Goal: Register for event/course

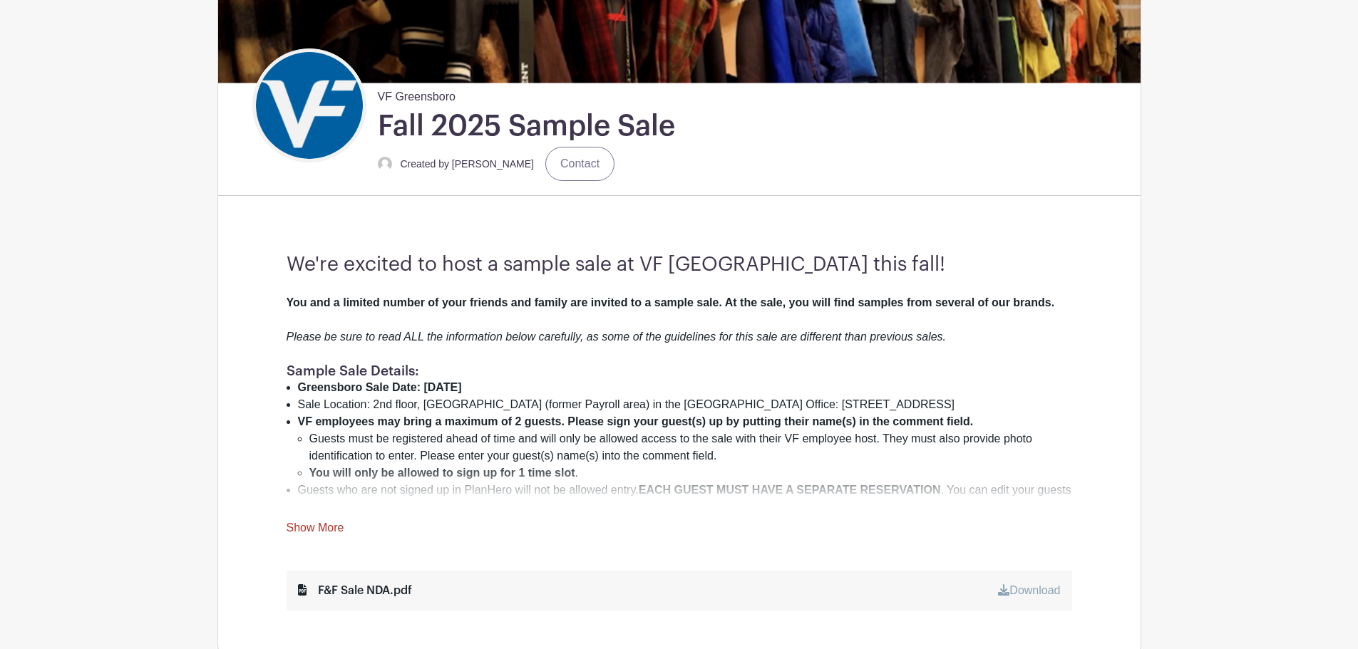
scroll to position [499, 0]
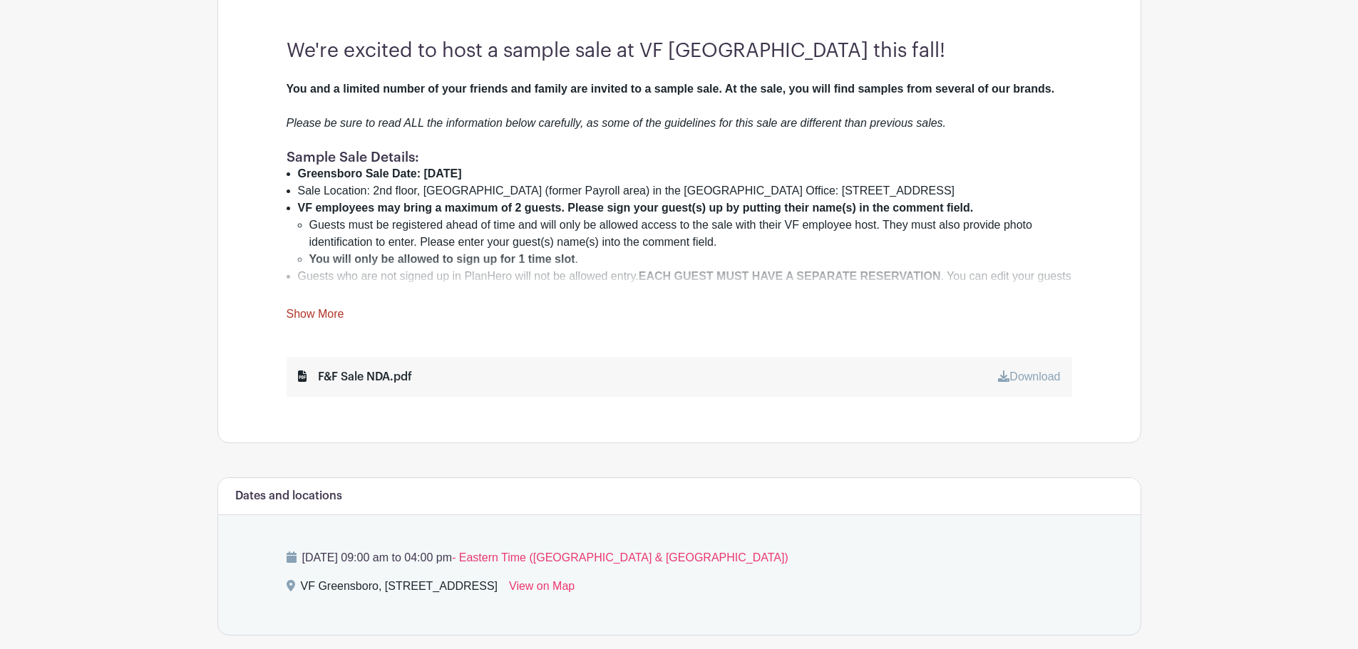
click at [323, 317] on link "Show More" at bounding box center [316, 317] width 58 height 18
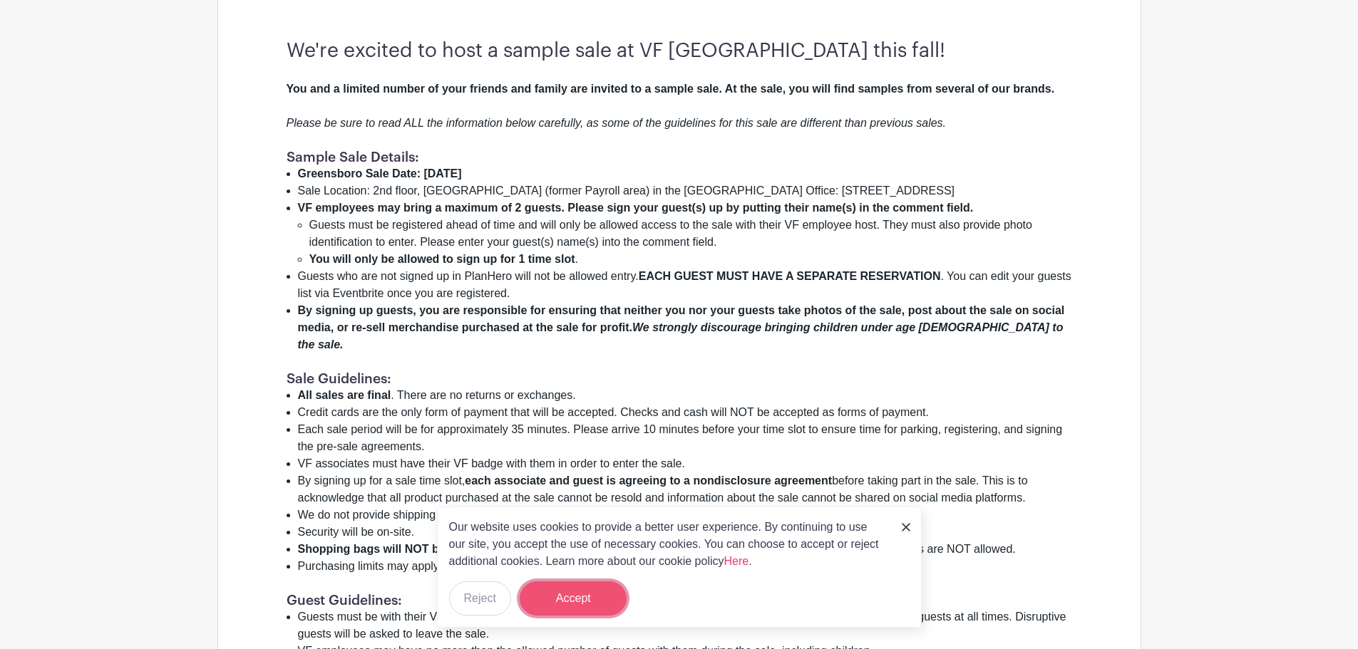
click at [602, 613] on button "Accept" at bounding box center [573, 599] width 107 height 34
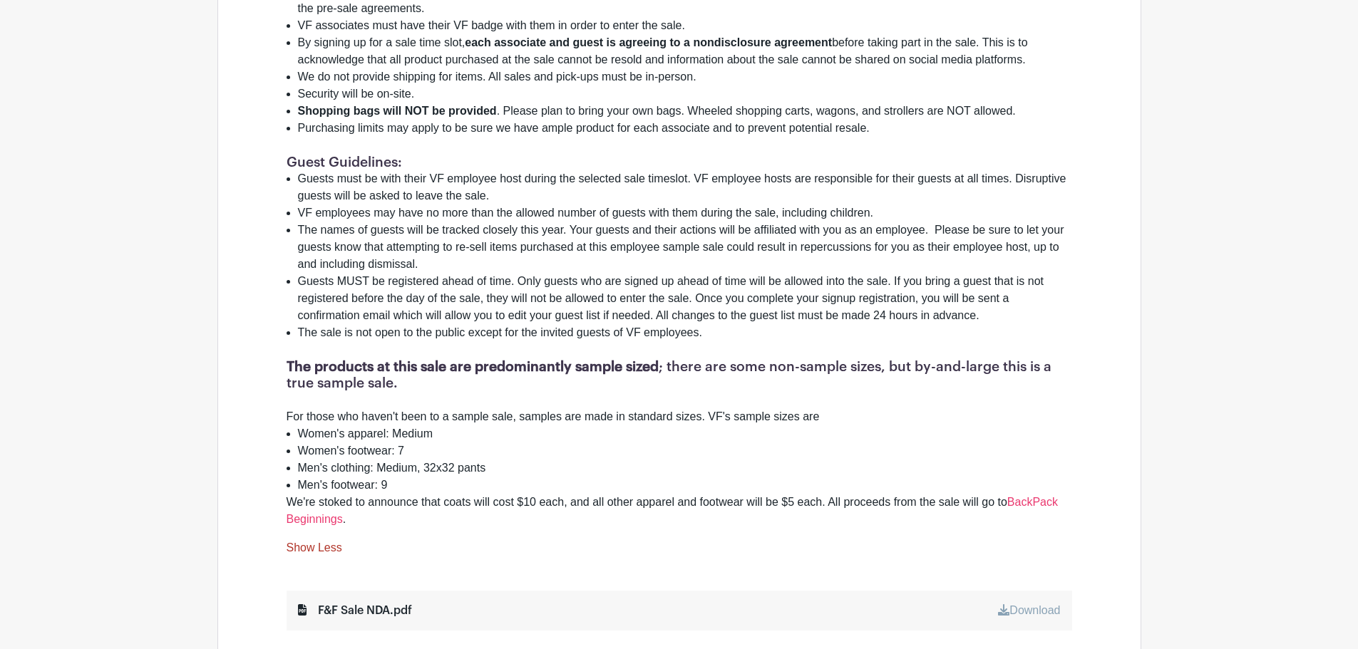
scroll to position [998, 0]
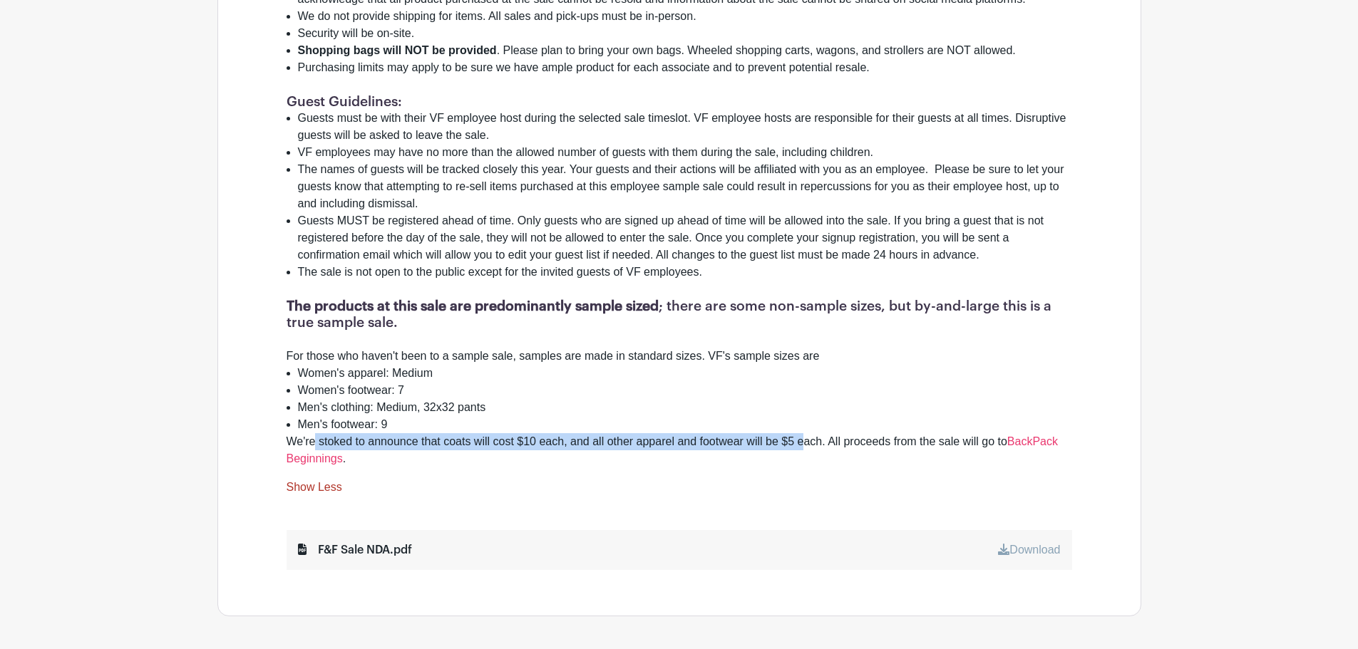
drag, startPoint x: 314, startPoint y: 428, endPoint x: 803, endPoint y: 423, distance: 488.9
click at [803, 433] on div "We're stoked to announce that coats will cost $10 each, and all other apparel a…" at bounding box center [679, 450] width 785 height 34
click at [736, 433] on div "We're stoked to announce that coats will cost $10 each, and all other apparel a…" at bounding box center [679, 450] width 785 height 34
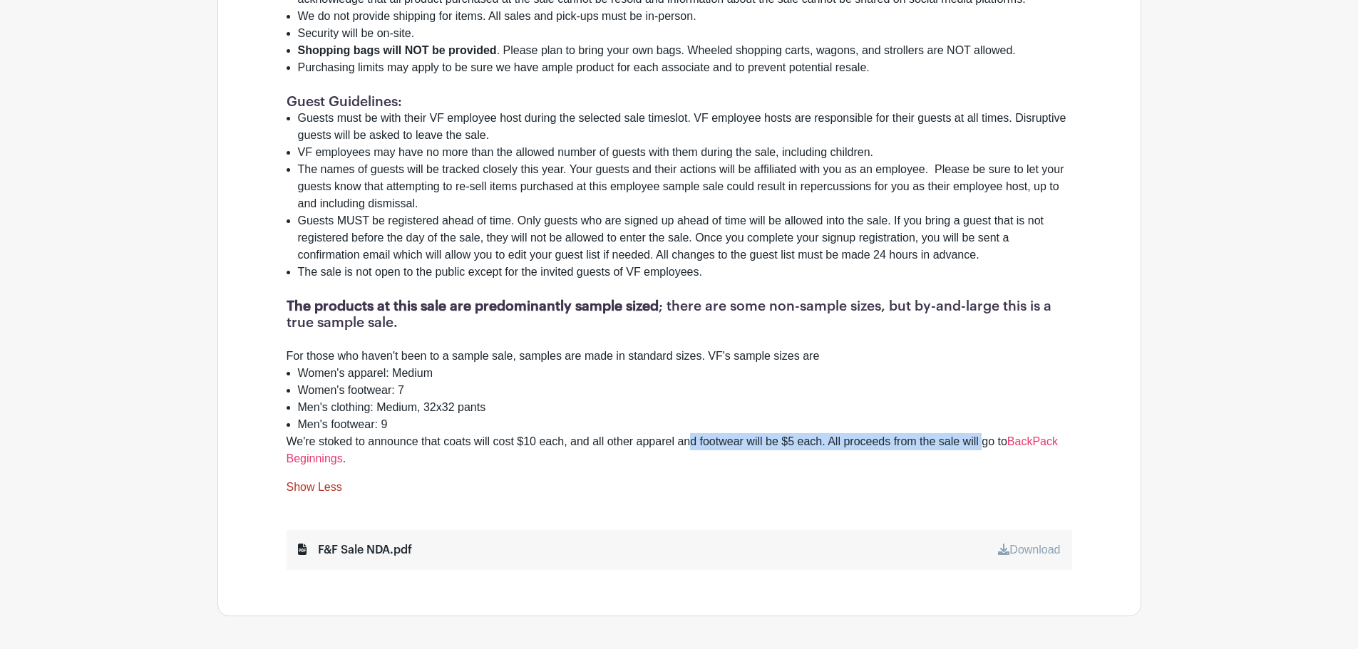
drag, startPoint x: 689, startPoint y: 430, endPoint x: 986, endPoint y: 433, distance: 297.2
click at [987, 433] on div "We're stoked to announce that coats will cost $10 each, and all other apparel a…" at bounding box center [679, 450] width 785 height 34
click at [971, 440] on div "We're stoked to announce that coats will cost $10 each, and all other apparel a…" at bounding box center [679, 450] width 785 height 34
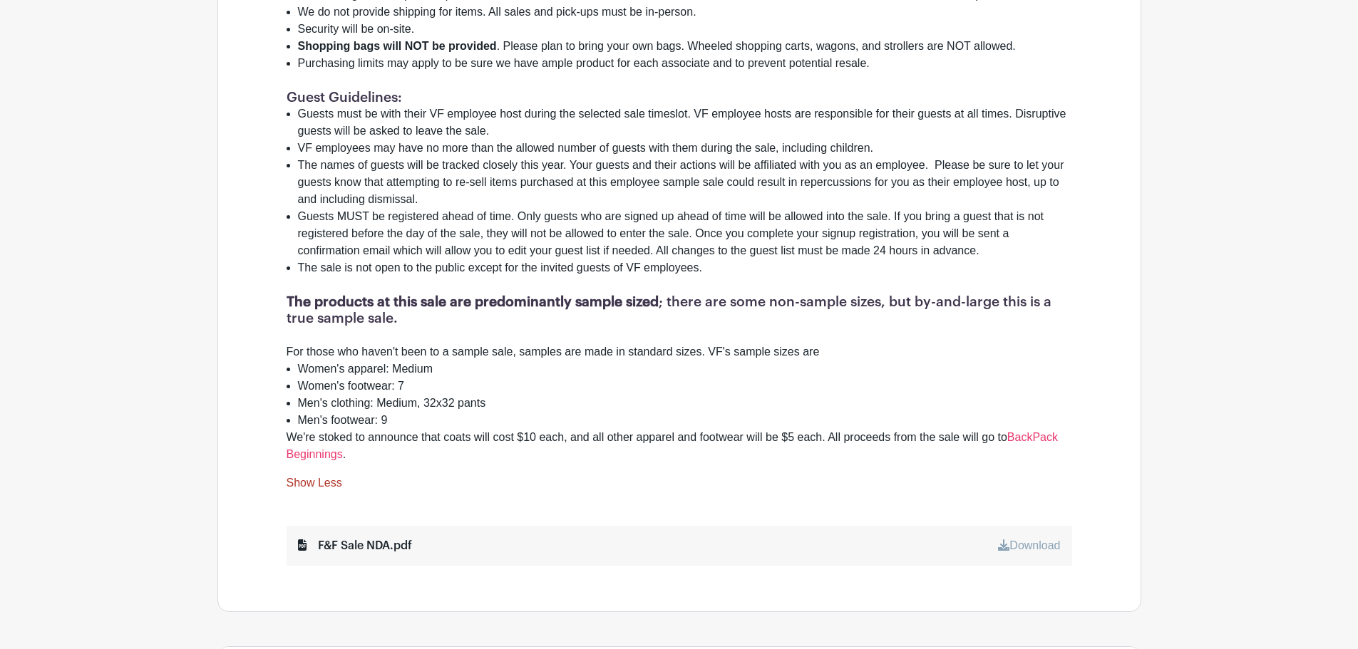
scroll to position [1069, 0]
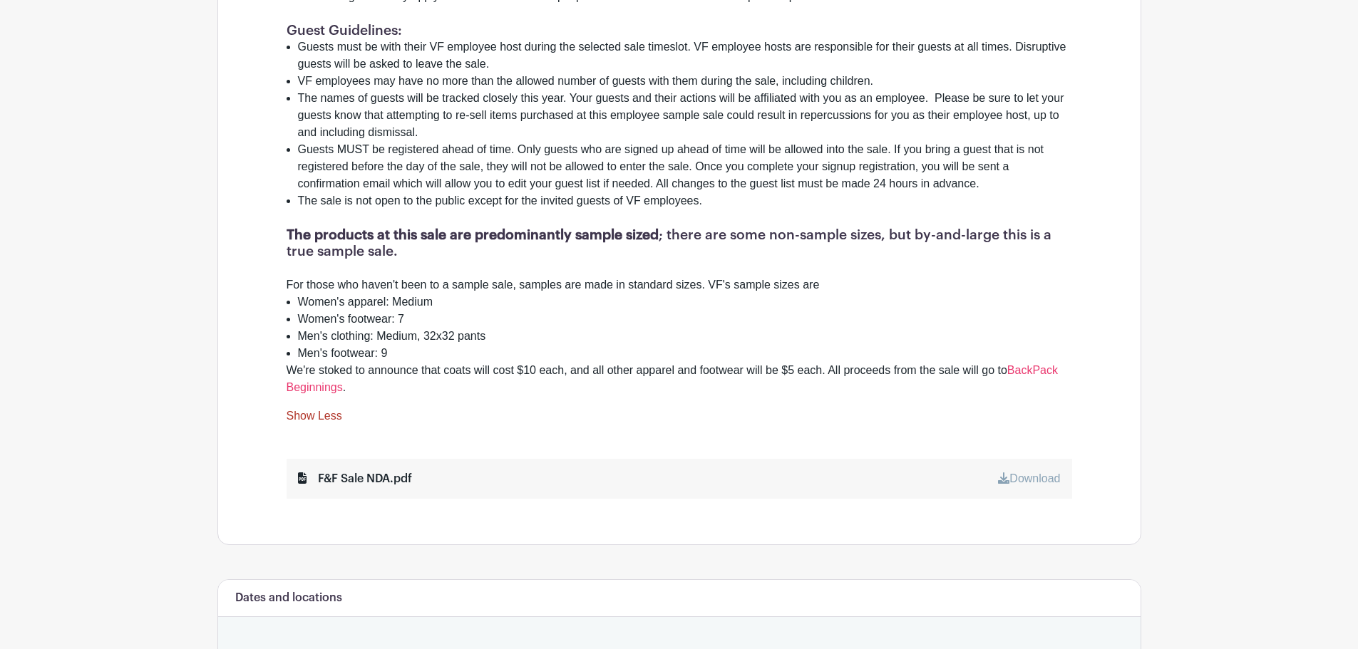
click at [1016, 473] on link "Download" at bounding box center [1029, 479] width 62 height 12
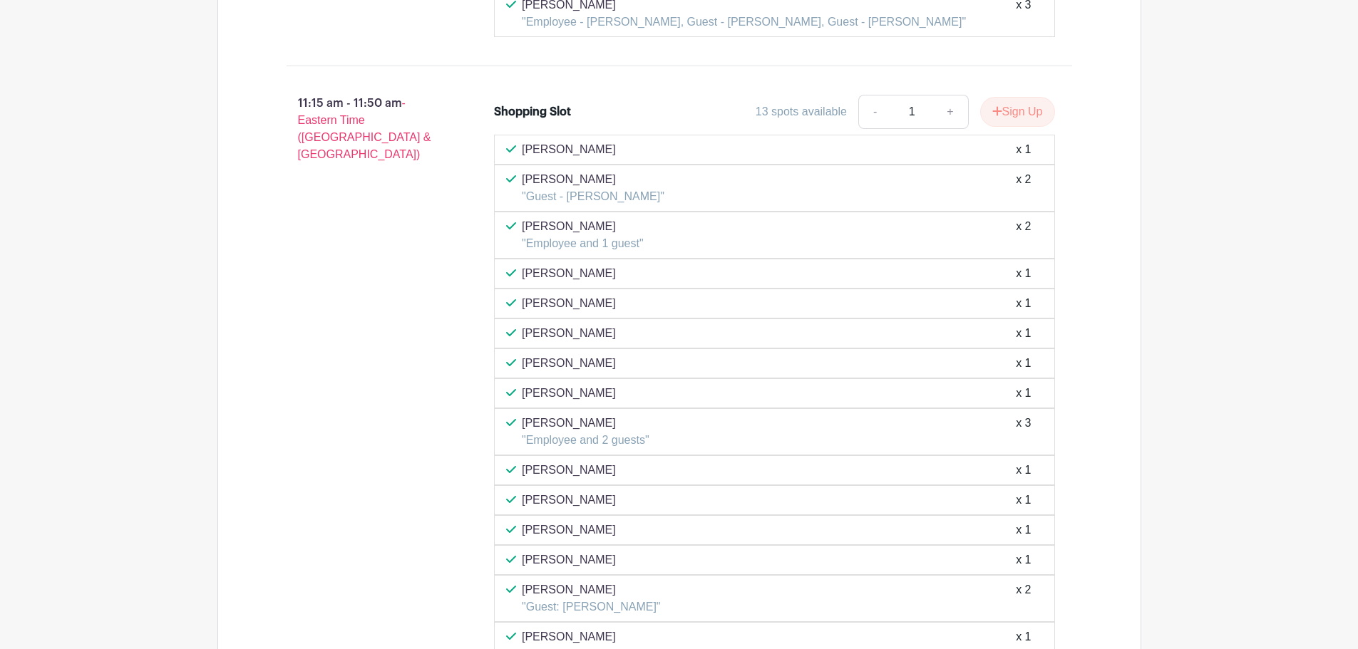
scroll to position [4329, 0]
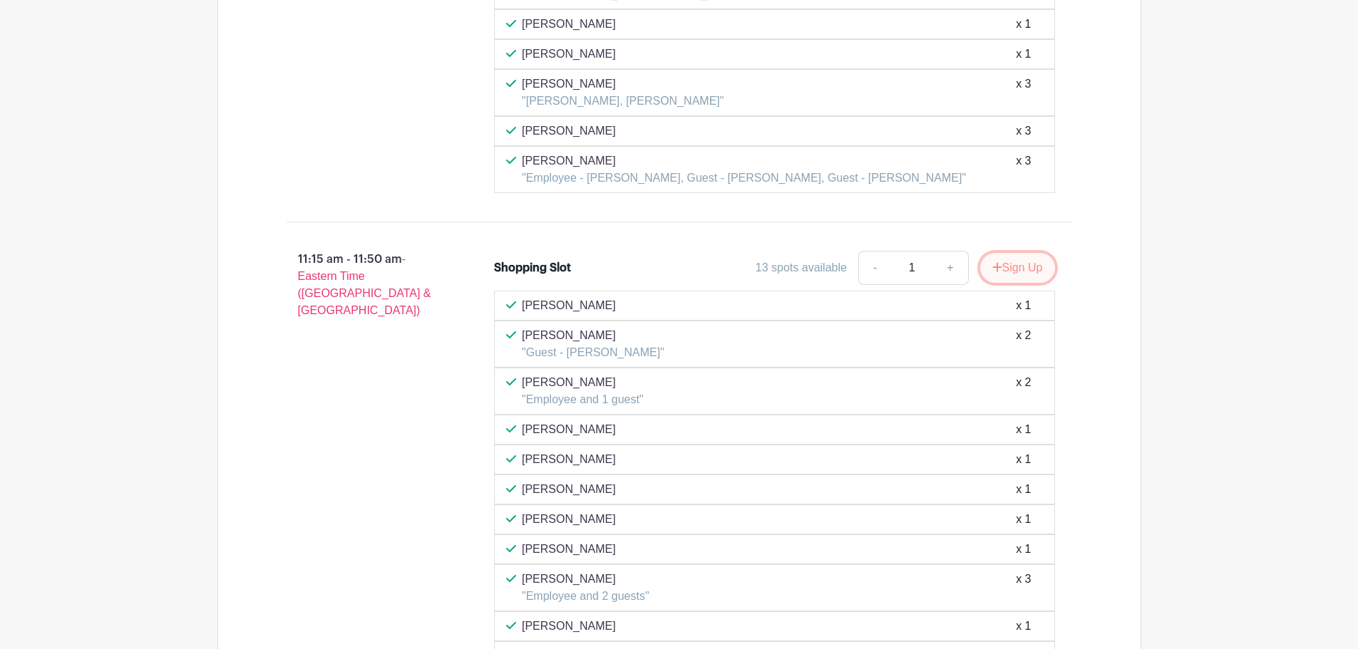
click at [999, 253] on button "Sign Up" at bounding box center [1017, 268] width 75 height 30
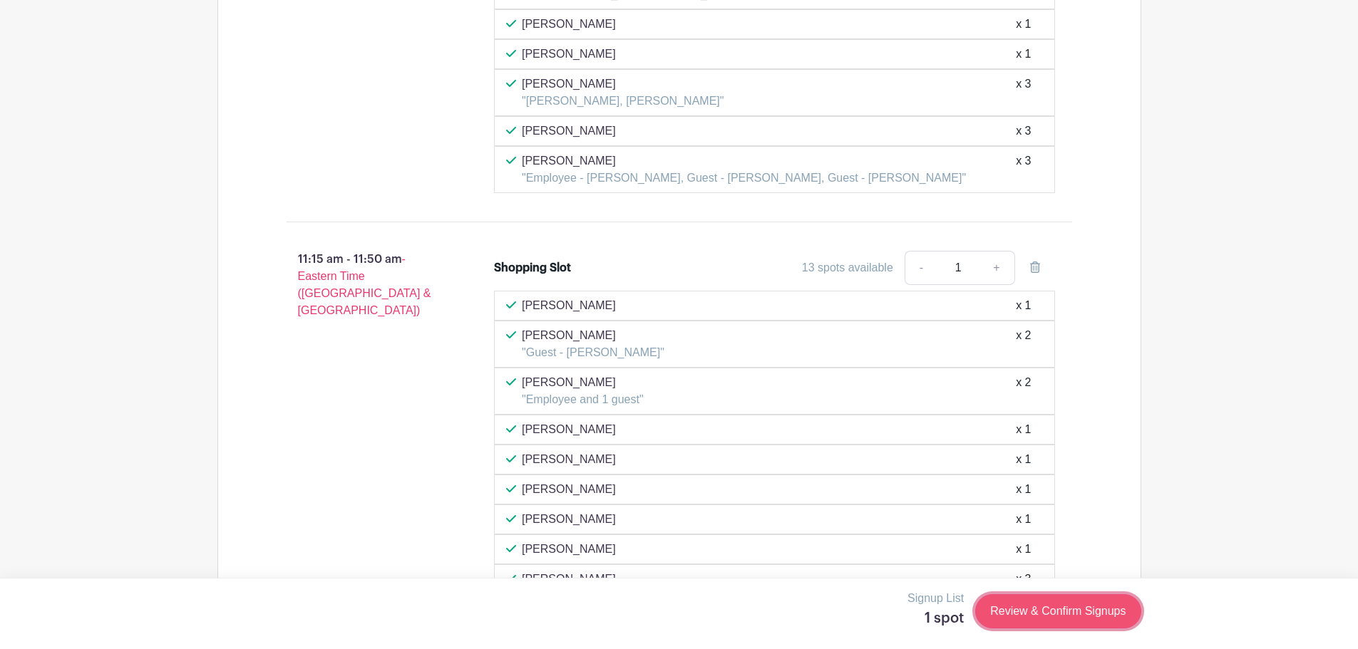
click at [1036, 619] on link "Review & Confirm Signups" at bounding box center [1057, 611] width 165 height 34
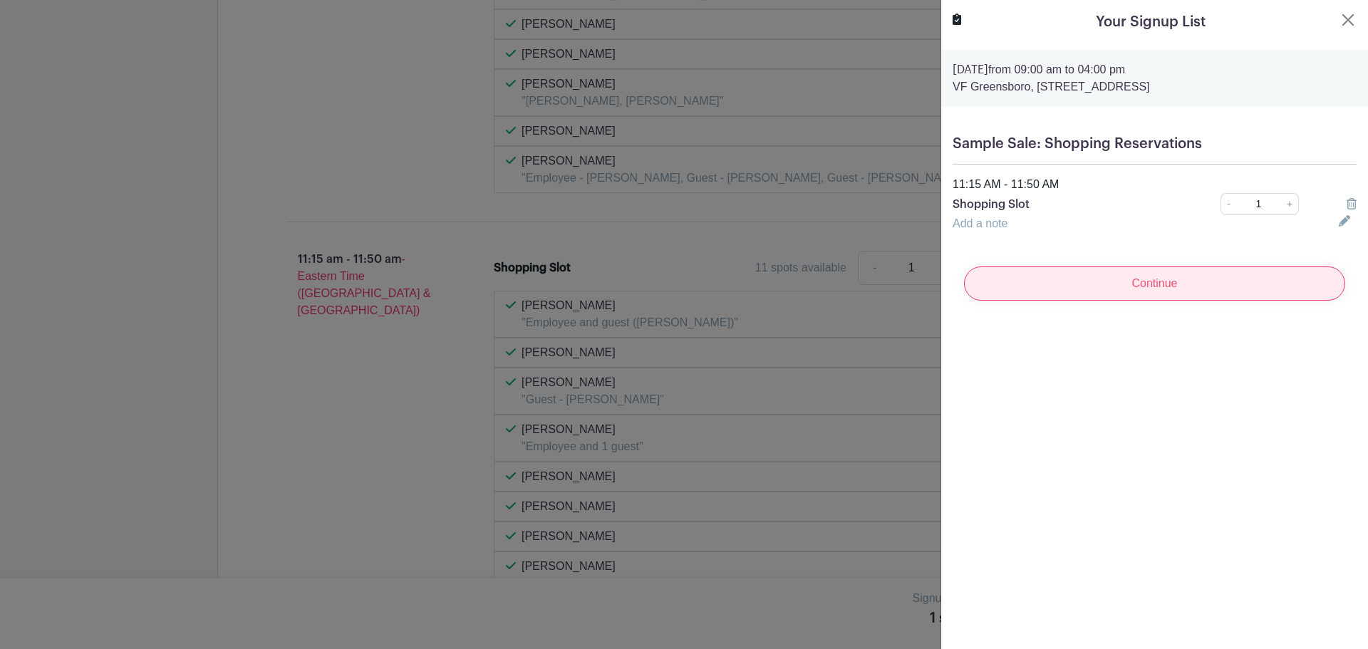
click at [1048, 284] on input "Continue" at bounding box center [1154, 284] width 381 height 34
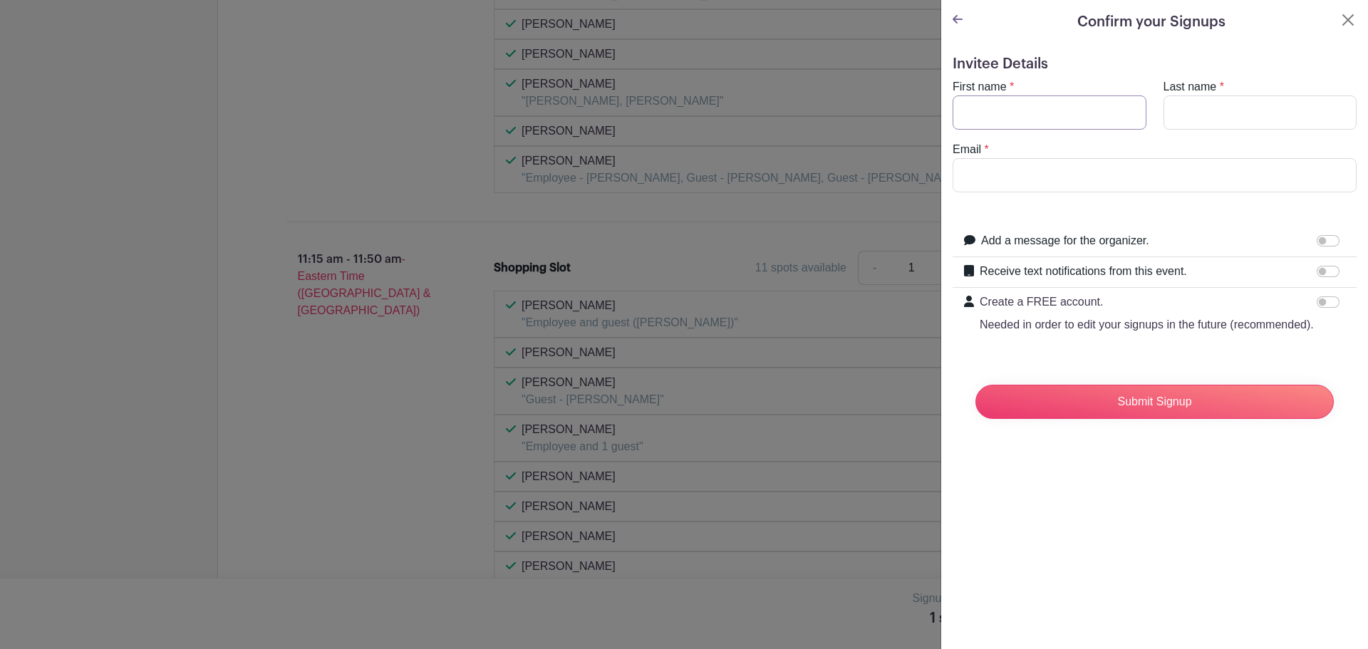
click at [1019, 105] on input "First name" at bounding box center [1050, 113] width 194 height 34
type input "[PERSON_NAME]"
type input "[PERSON_NAME][EMAIL_ADDRESS][DOMAIN_NAME]"
click at [1241, 119] on input "[PERSON_NAME]" at bounding box center [1261, 113] width 194 height 34
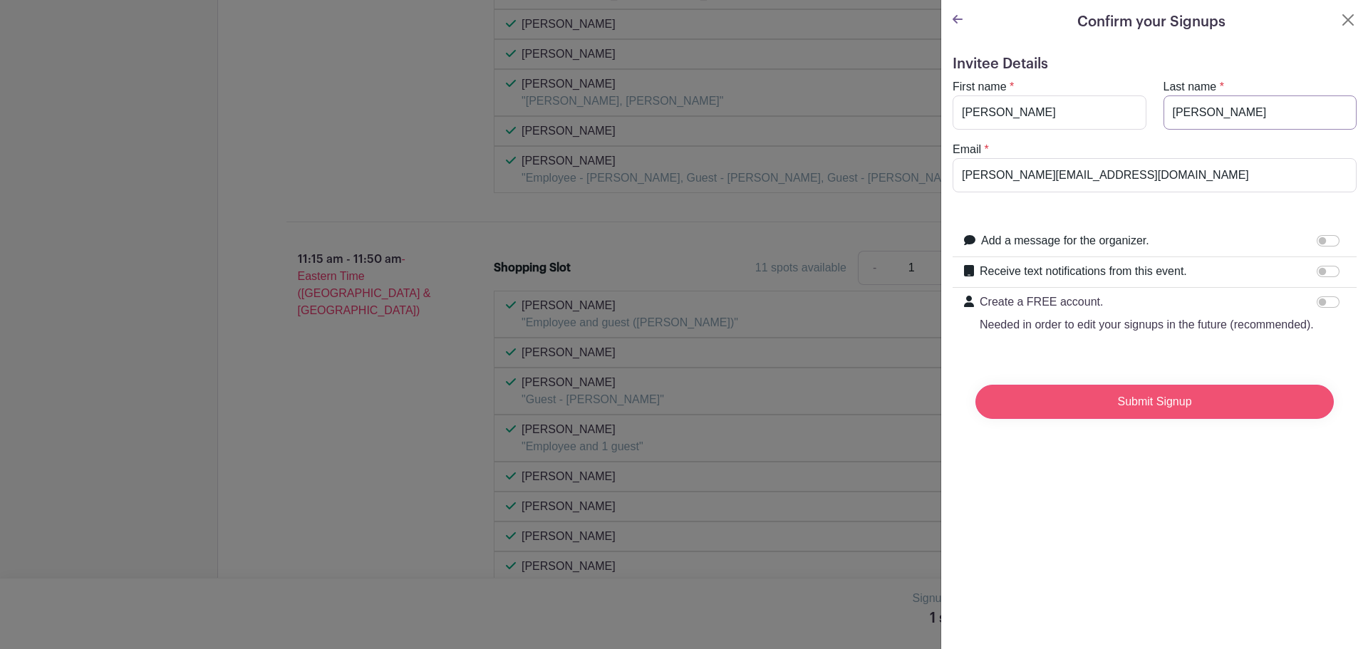
type input "[PERSON_NAME]"
click at [1202, 419] on input "Submit Signup" at bounding box center [1155, 402] width 358 height 34
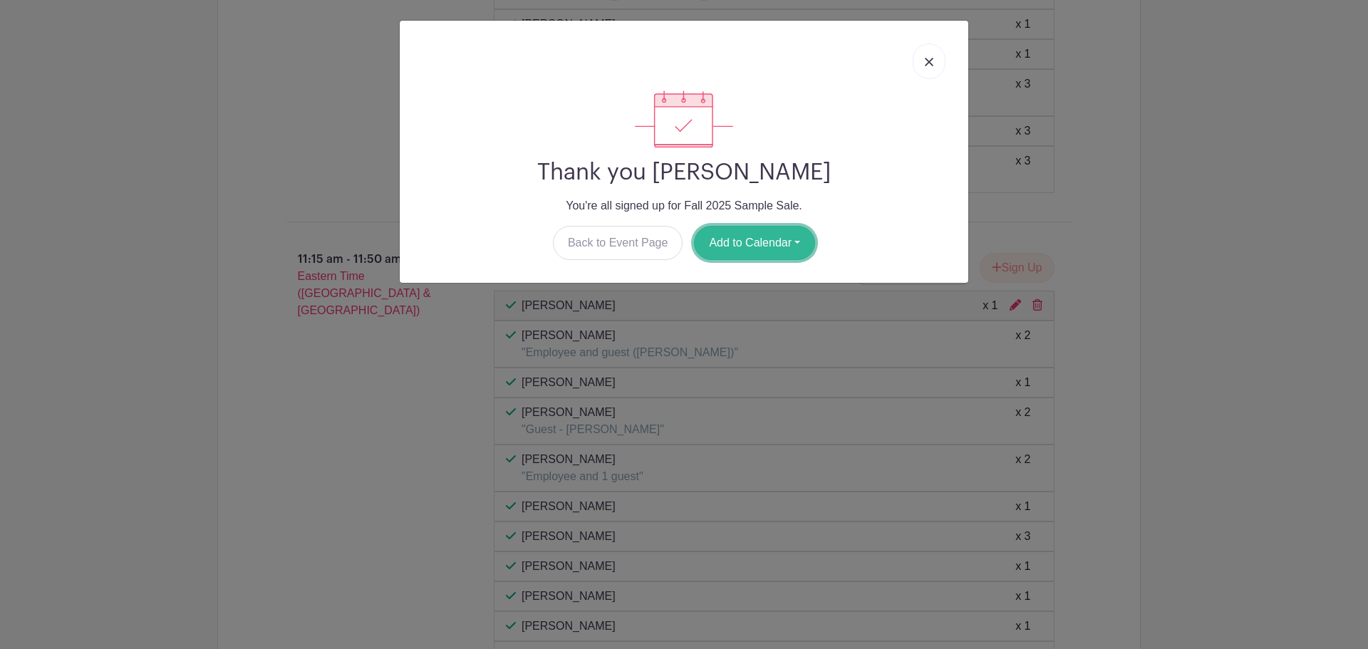
click at [768, 243] on button "Add to Calendar" at bounding box center [754, 243] width 121 height 34
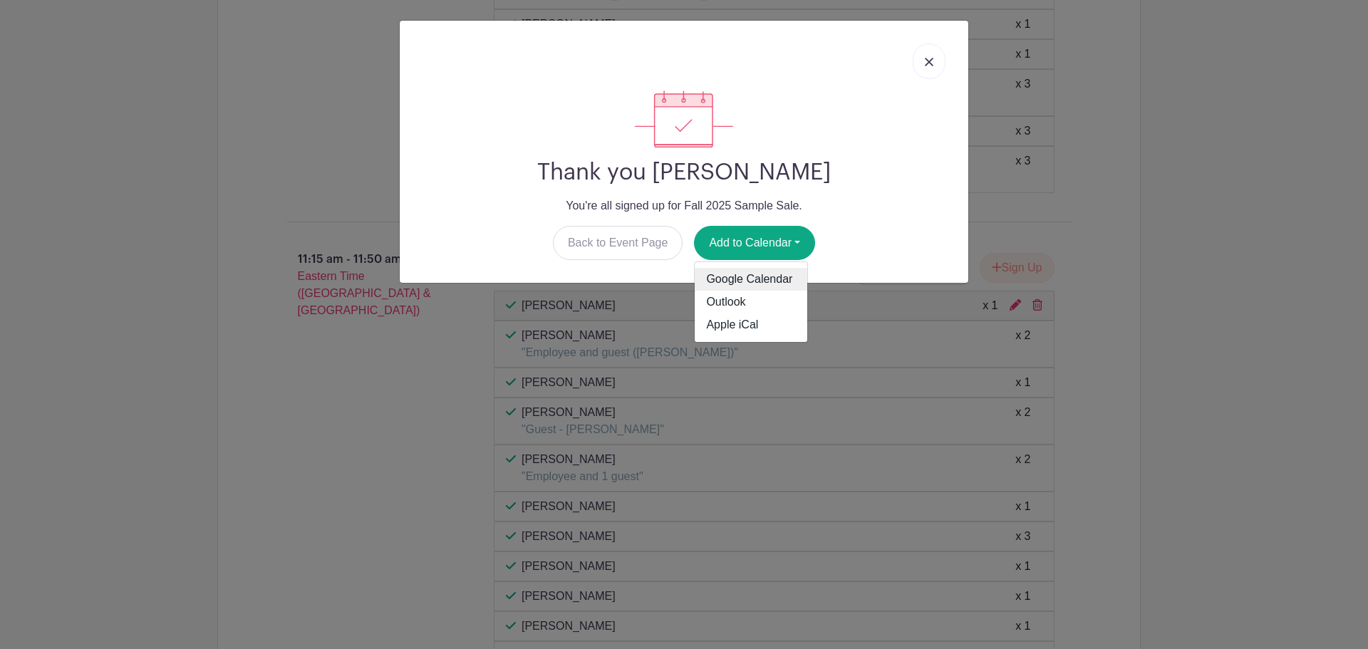
click at [768, 282] on link "Google Calendar" at bounding box center [751, 279] width 113 height 23
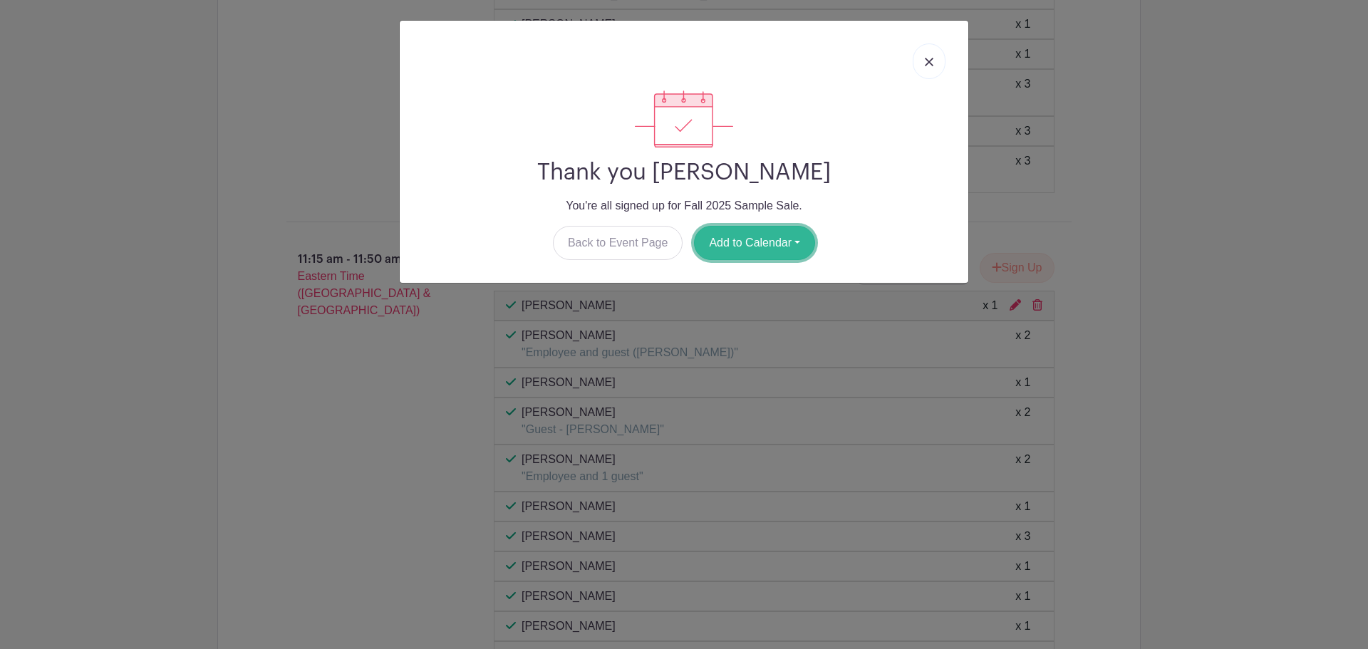
click at [769, 236] on button "Add to Calendar" at bounding box center [754, 243] width 121 height 34
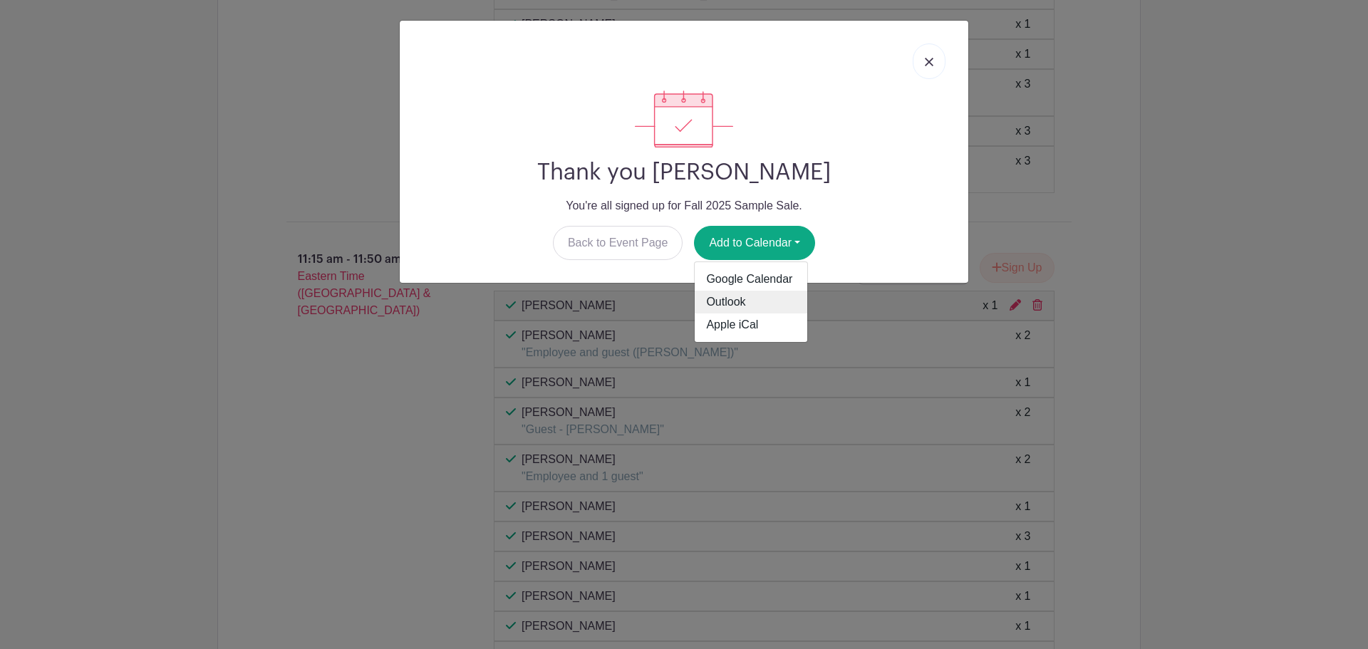
click at [763, 301] on link "Outlook" at bounding box center [751, 302] width 113 height 23
drag, startPoint x: 924, startPoint y: 67, endPoint x: 895, endPoint y: 3, distance: 70.2
click at [924, 67] on link at bounding box center [929, 61] width 33 height 36
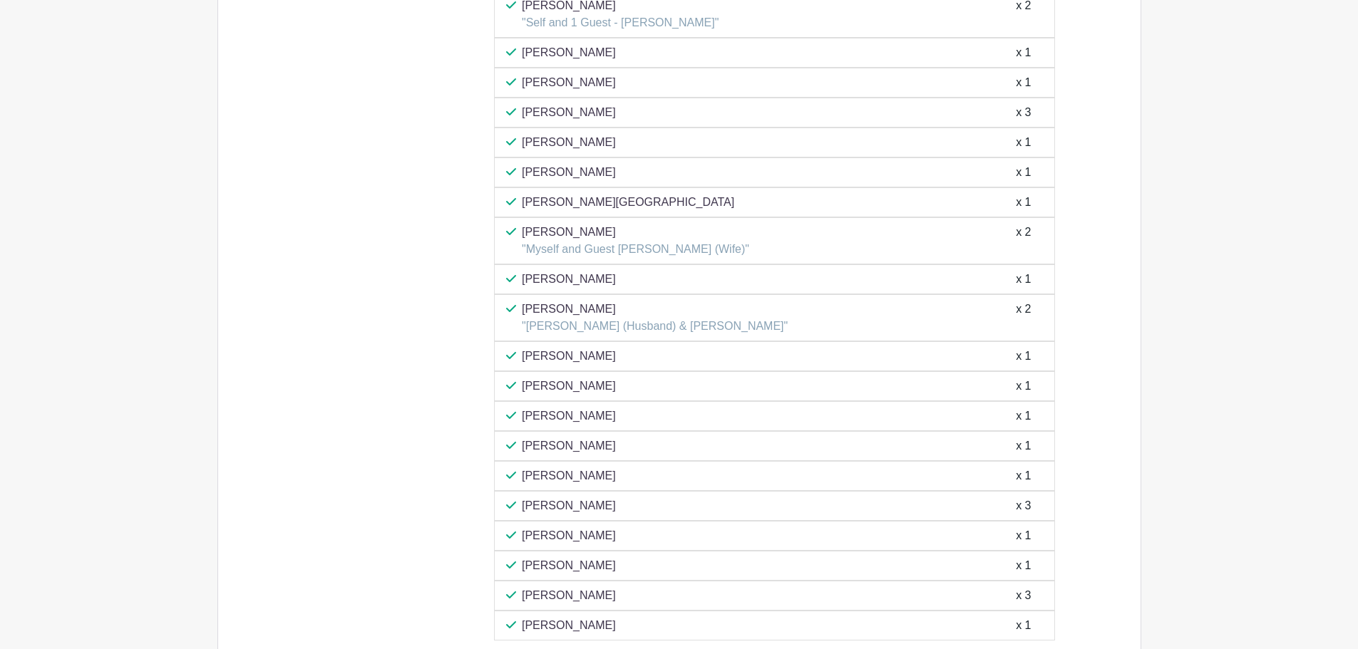
scroll to position [2262, 0]
